Goal: Use online tool/utility: Utilize a website feature to perform a specific function

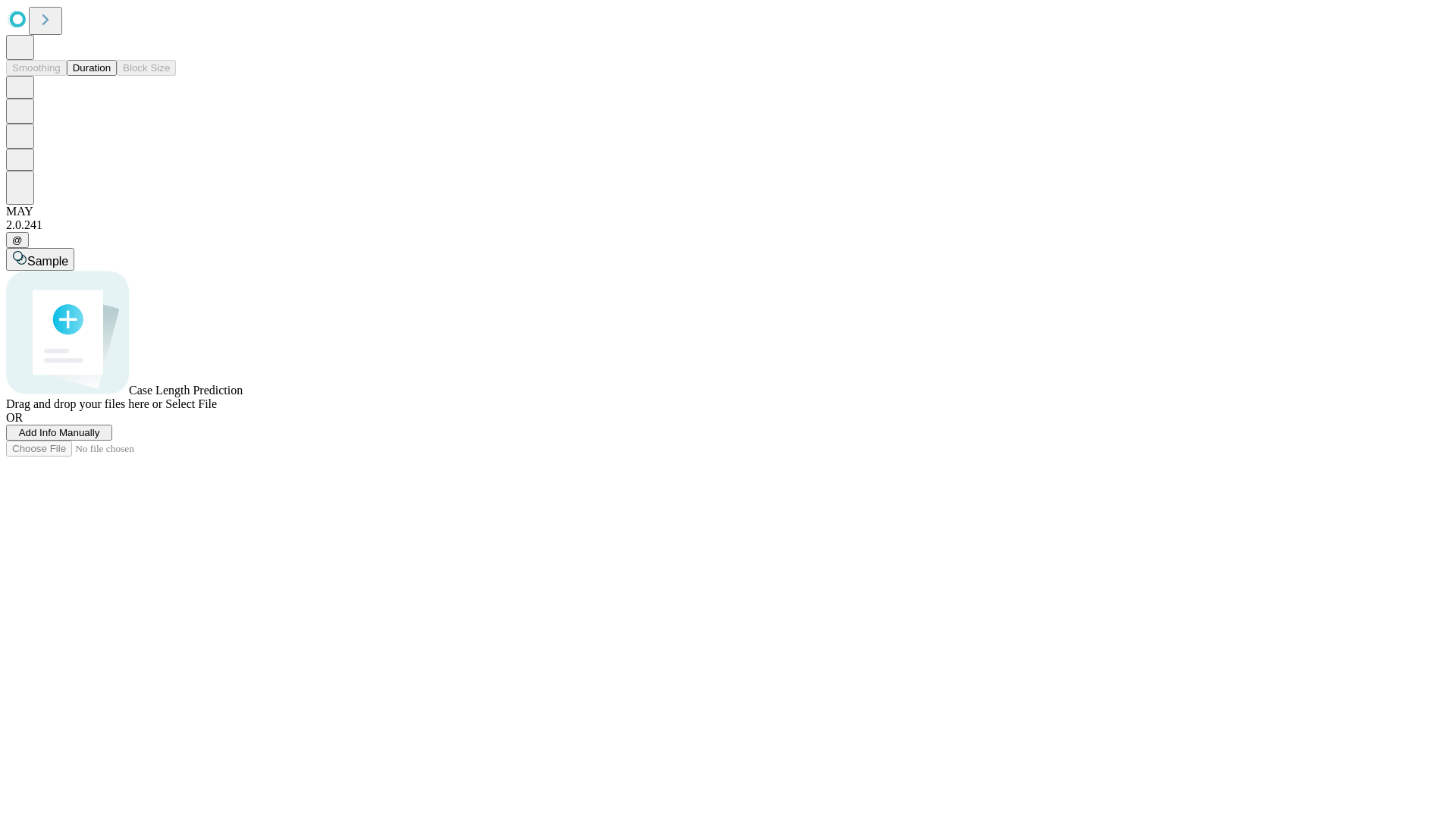
click at [217, 410] on span "Select File" at bounding box center [191, 404] width 52 height 13
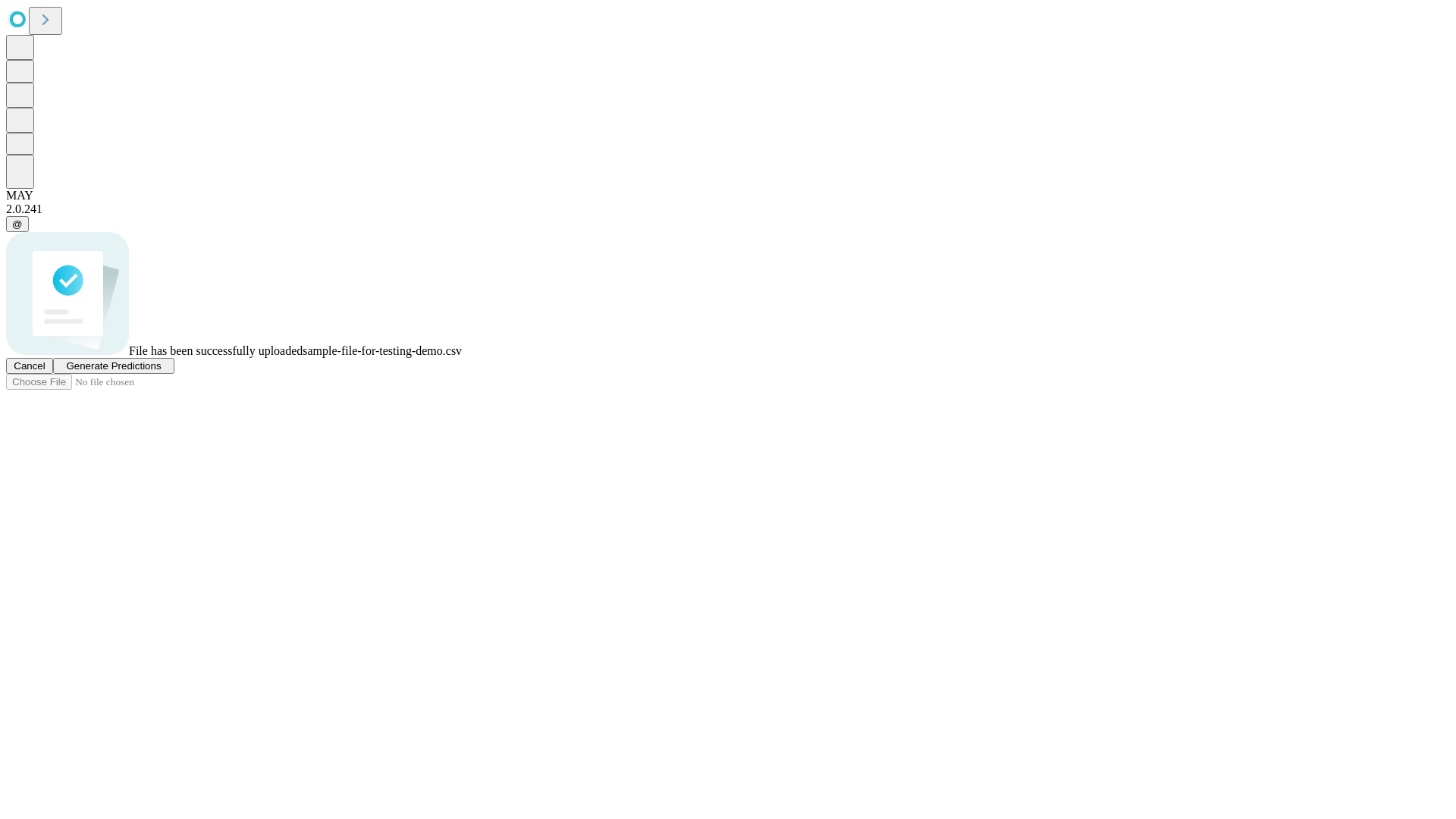
click at [161, 371] on span "Generate Predictions" at bounding box center [113, 366] width 95 height 11
